Goal: Transaction & Acquisition: Purchase product/service

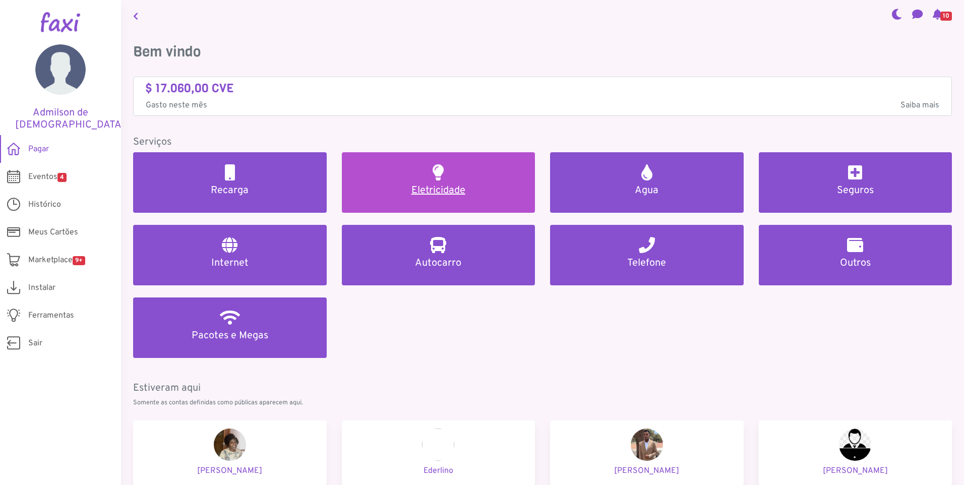
click at [450, 191] on h5 "Eletricidade" at bounding box center [438, 191] width 169 height 12
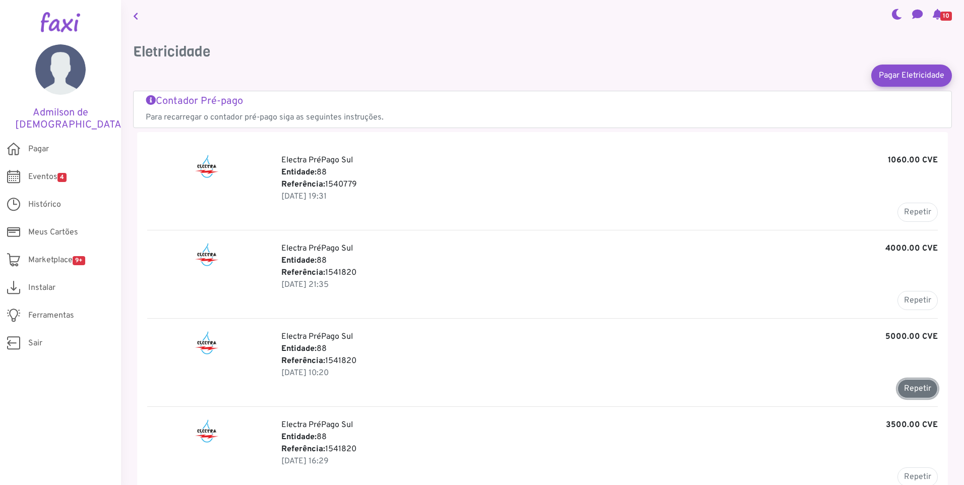
click at [909, 389] on button "Repetir" at bounding box center [917, 388] width 40 height 19
type input "*******"
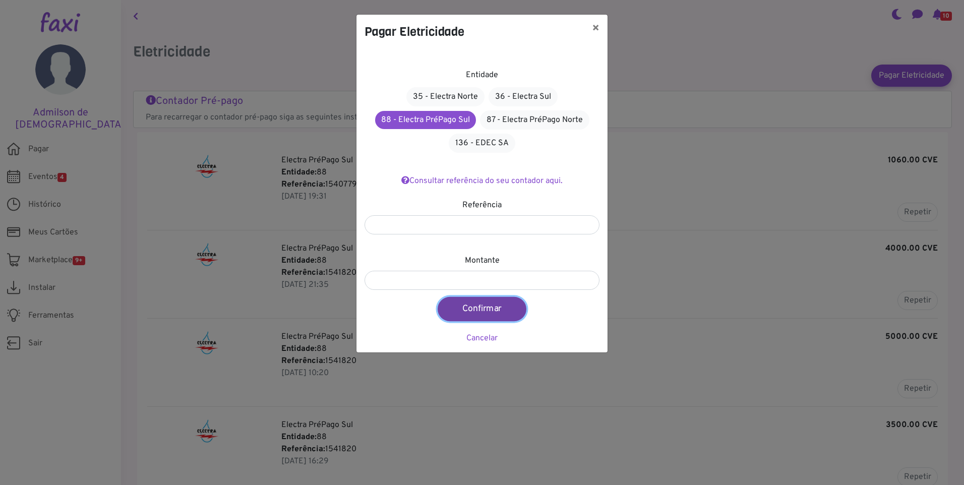
click at [485, 314] on button "Confirmar" at bounding box center [482, 309] width 89 height 24
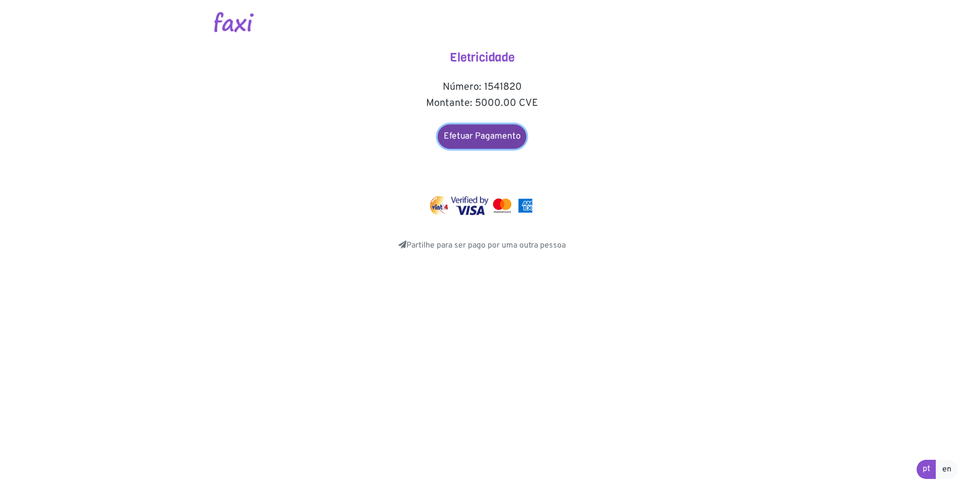
click at [488, 138] on link "Efetuar Pagamento" at bounding box center [482, 137] width 89 height 24
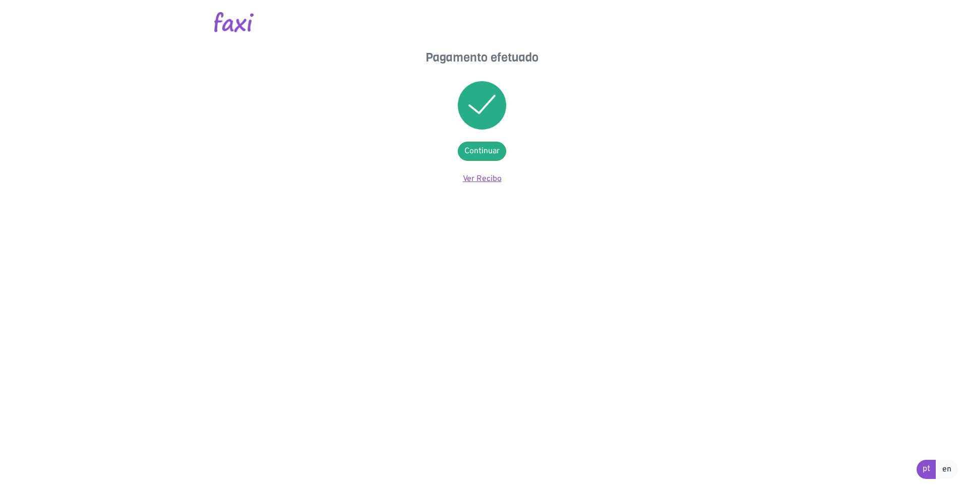
click at [488, 179] on link "Ver Recibo" at bounding box center [482, 179] width 39 height 10
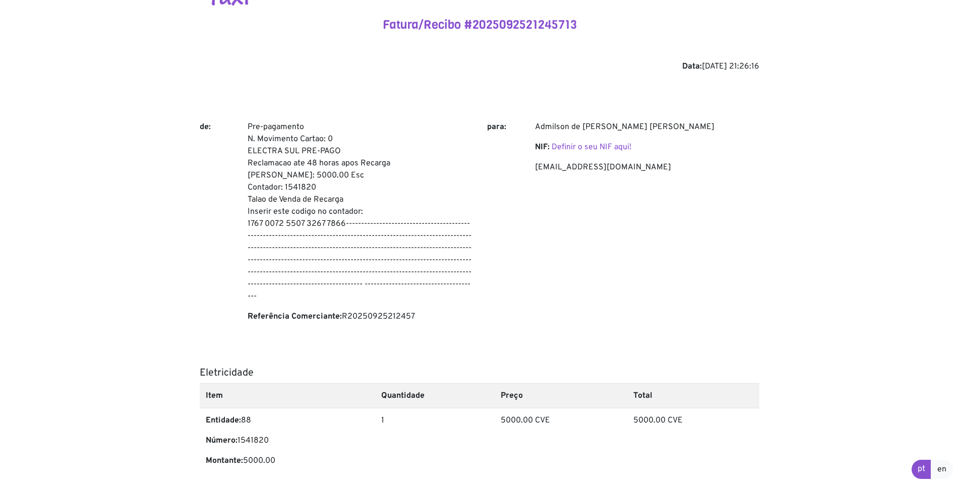
scroll to position [50, 0]
